Goal: Find contact information: Obtain details needed to contact an individual or organization

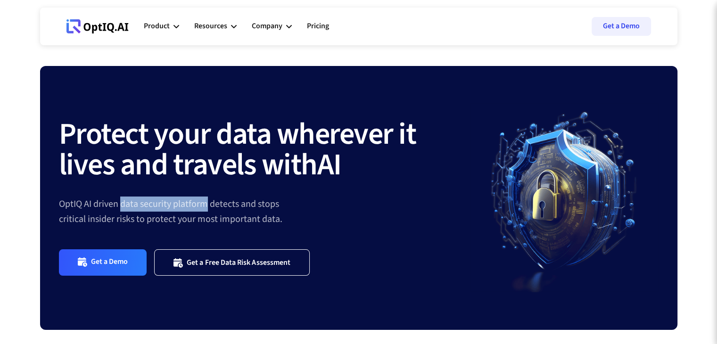
drag, startPoint x: 121, startPoint y: 204, endPoint x: 206, endPoint y: 206, distance: 84.9
click at [206, 206] on div "OptIQ AI driven data security platform detects and stops critical insider risks…" at bounding box center [264, 212] width 411 height 30
copy div "data security platform"
click at [288, 27] on icon at bounding box center [289, 26] width 6 height 3
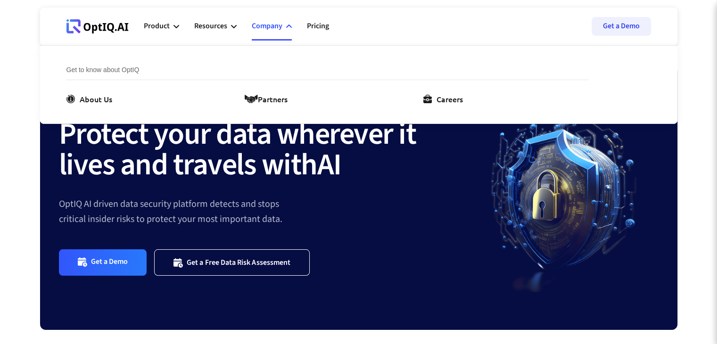
click at [355, 240] on div "Get a Demo Get a Free Data Risk Assessment" at bounding box center [264, 251] width 411 height 49
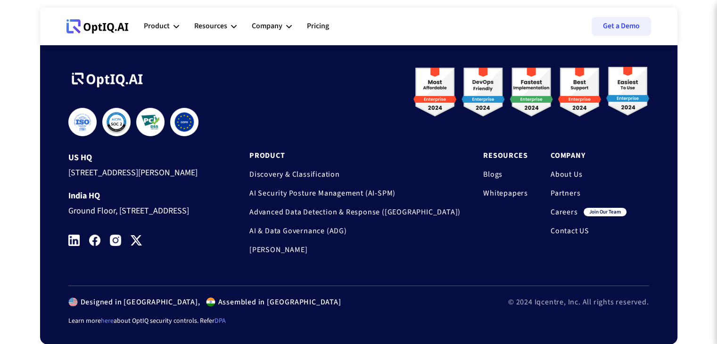
scroll to position [3189, 0]
click at [575, 226] on link "Contact US" at bounding box center [589, 230] width 76 height 9
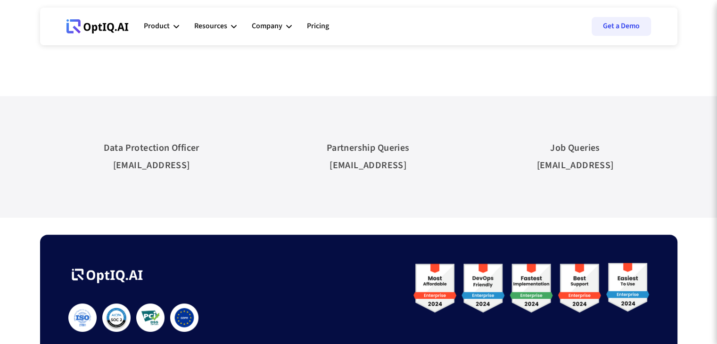
scroll to position [332, 0]
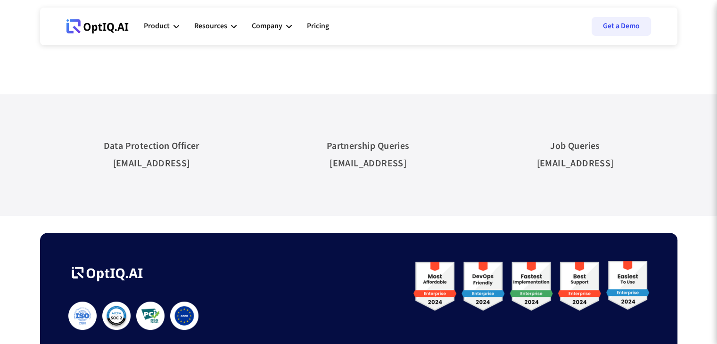
drag, startPoint x: 124, startPoint y: 165, endPoint x: 199, endPoint y: 165, distance: 74.0
click at [199, 165] on div "Data Protection Officer [EMAIL_ADDRESS]" at bounding box center [151, 149] width 115 height 65
drag, startPoint x: 347, startPoint y: 164, endPoint x: 415, endPoint y: 164, distance: 67.9
click at [415, 164] on div "Partnership Queries [EMAIL_ADDRESS]" at bounding box center [368, 149] width 102 height 65
copy div "[EMAIL_ADDRESS]"
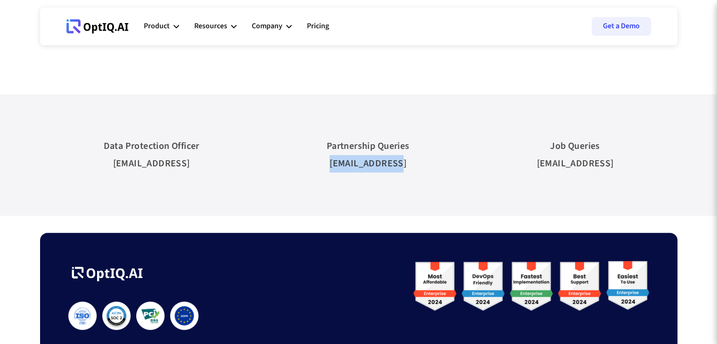
drag, startPoint x: 116, startPoint y: 166, endPoint x: 190, endPoint y: 165, distance: 74.5
click at [198, 166] on div "Data Protection Officer [EMAIL_ADDRESS]" at bounding box center [151, 149] width 115 height 65
copy div "[EMAIL_ADDRESS]"
click at [285, 25] on div "Company" at bounding box center [272, 26] width 40 height 28
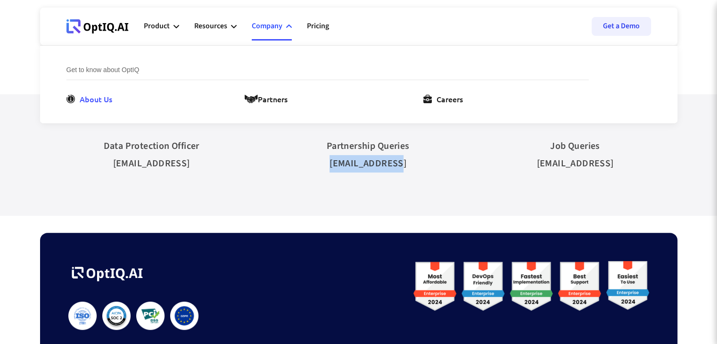
click at [93, 100] on div "About Us" at bounding box center [96, 98] width 33 height 11
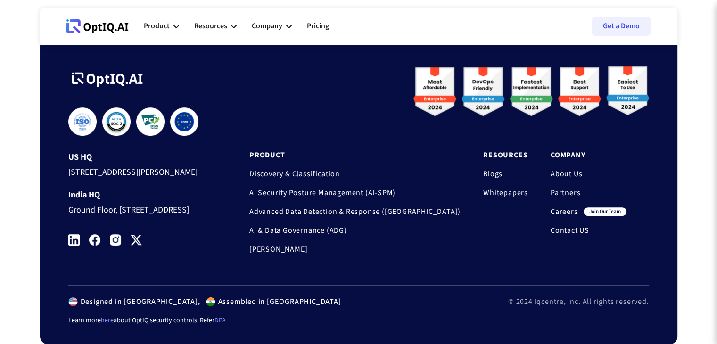
scroll to position [755, 0]
click at [562, 179] on link "About Us" at bounding box center [589, 173] width 76 height 9
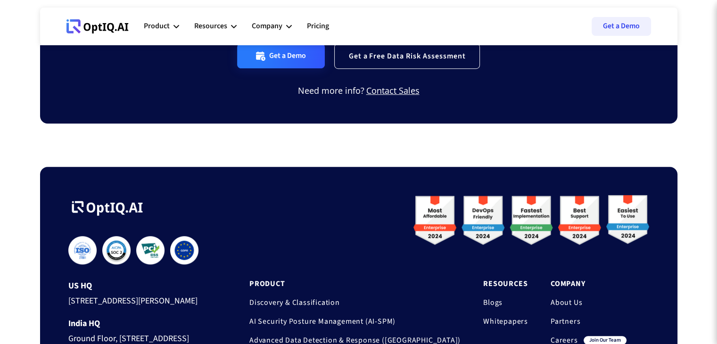
scroll to position [864, 0]
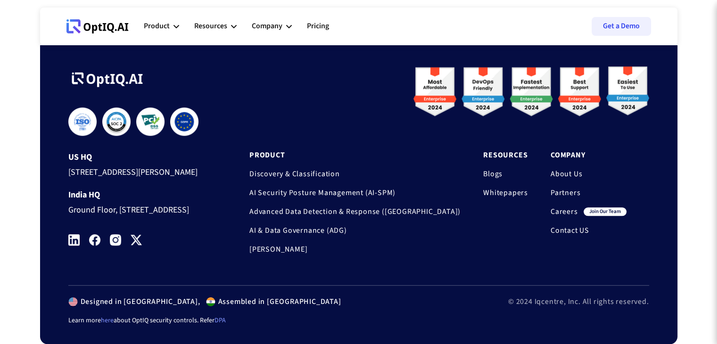
click at [72, 238] on img at bounding box center [73, 239] width 11 height 11
